Goal: Information Seeking & Learning: Learn about a topic

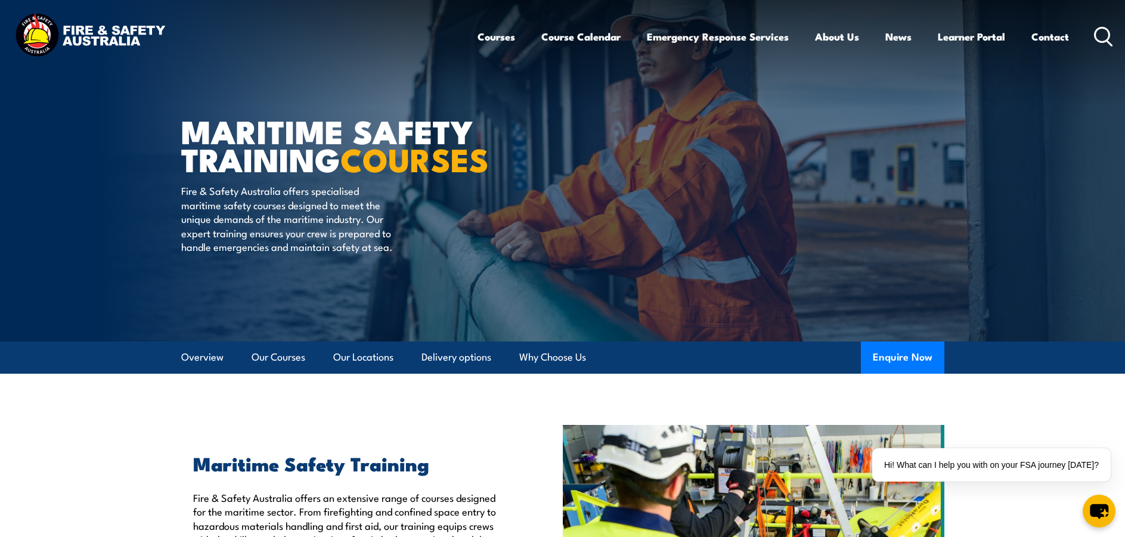
click at [1103, 27] on circle at bounding box center [1102, 34] width 14 height 14
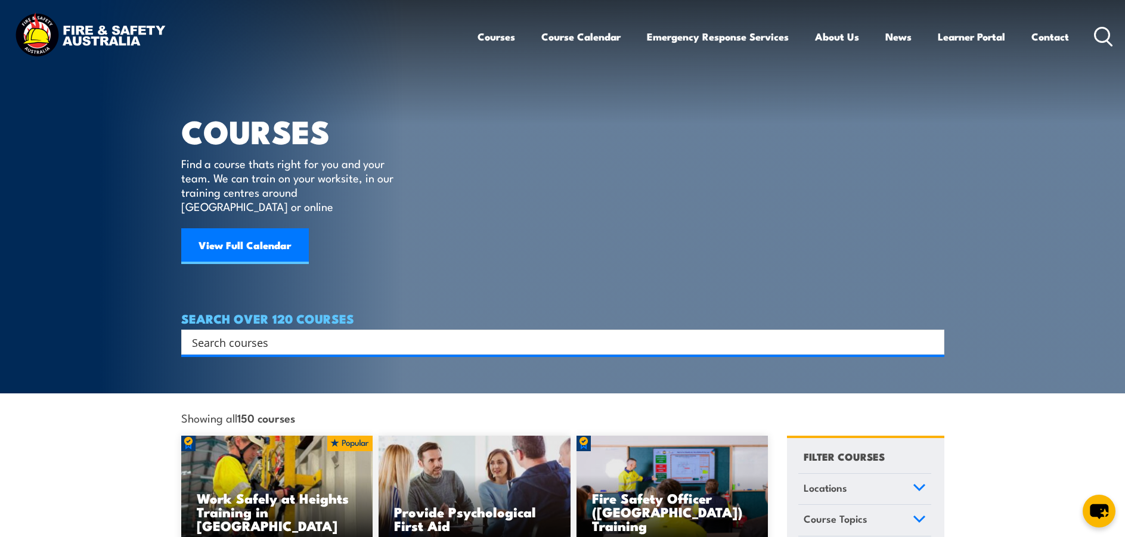
click at [238, 333] on input "Search input" at bounding box center [555, 342] width 726 height 18
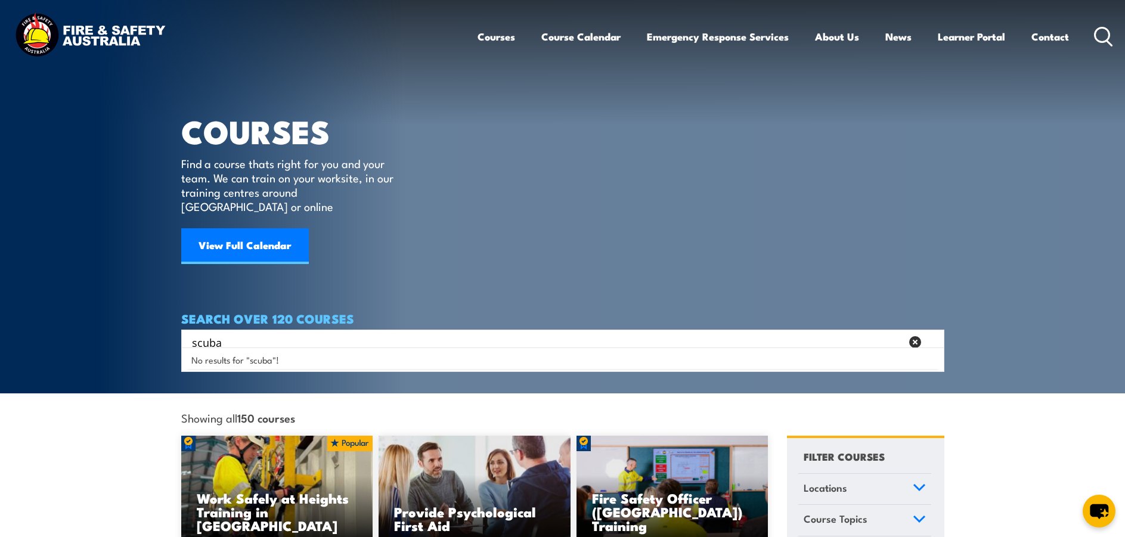
type input "scuba"
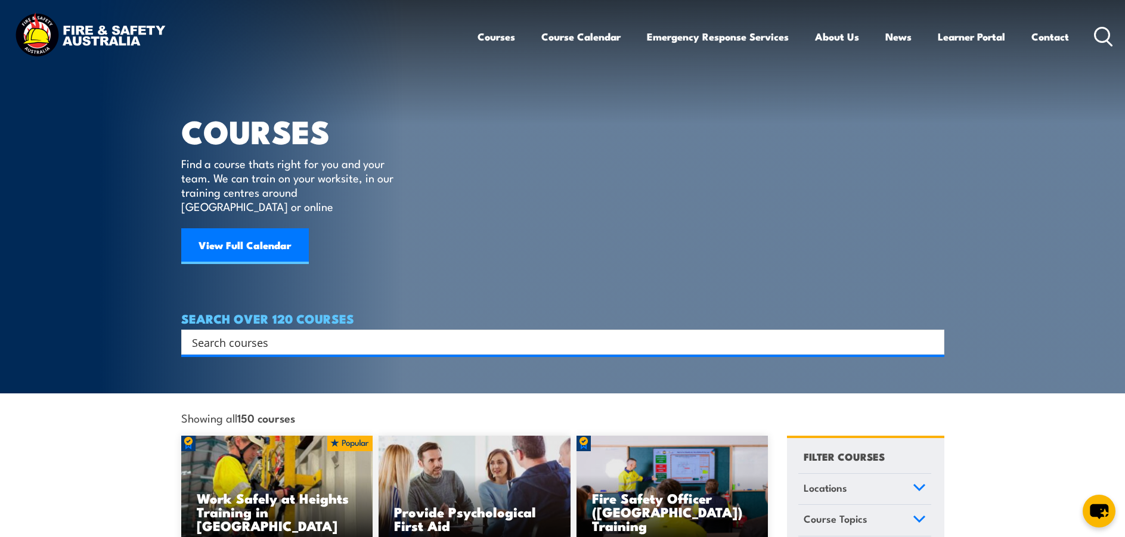
click at [272, 333] on input "Search input" at bounding box center [555, 342] width 726 height 18
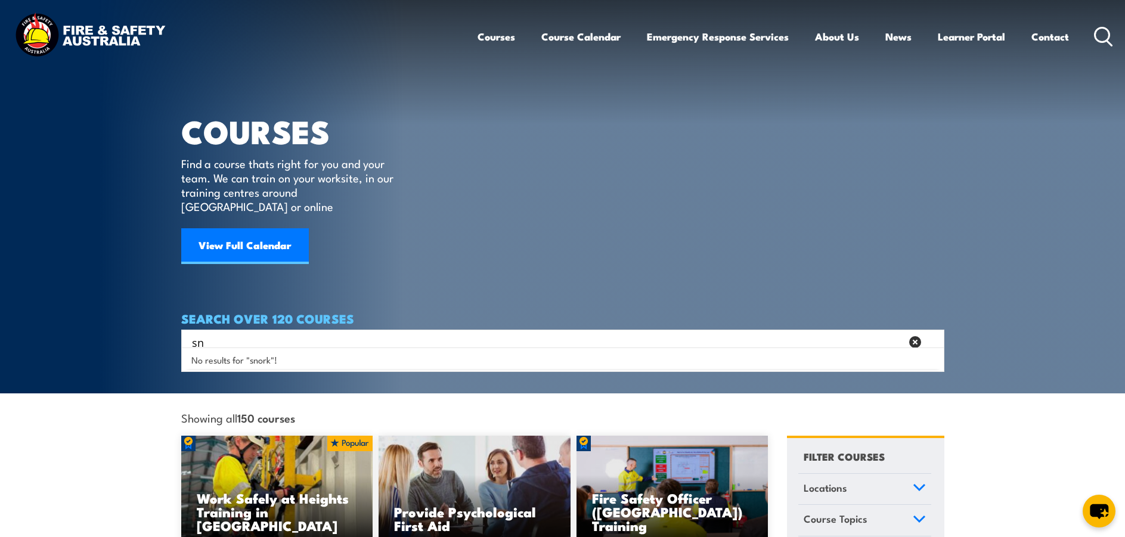
type input "s"
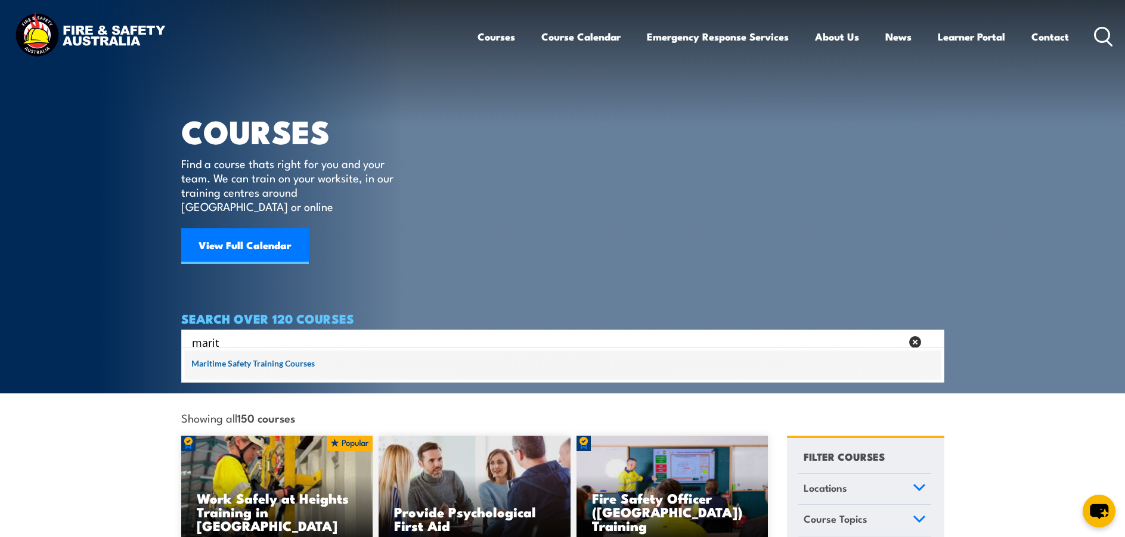
type input "marit"
click at [268, 365] on span at bounding box center [563, 365] width 756 height 30
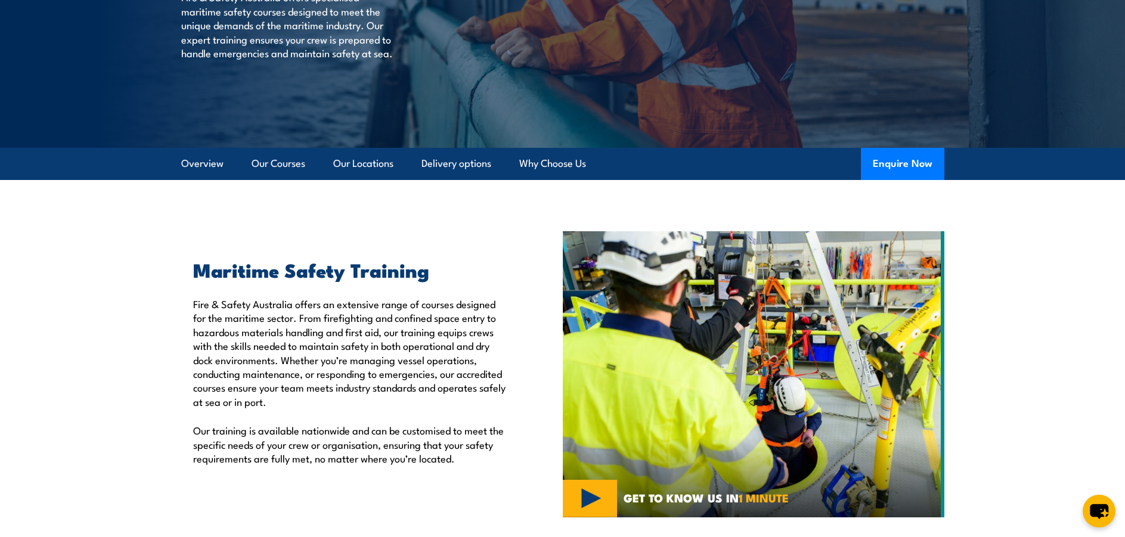
scroll to position [238, 0]
